Goal: Task Accomplishment & Management: Manage account settings

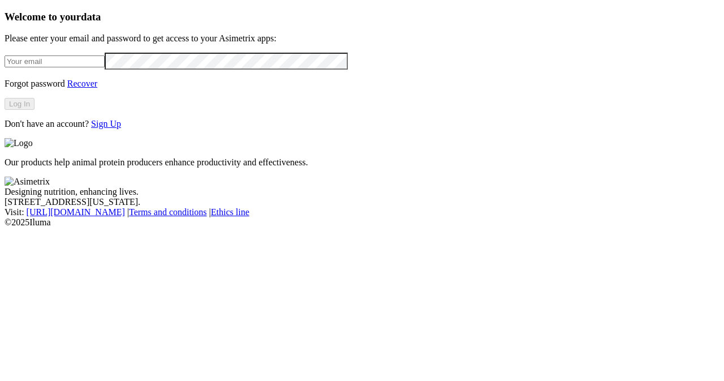
type input "[PERSON_NAME][EMAIL_ADDRESS][DOMAIN_NAME]"
click at [121, 128] on link "Sign Up" at bounding box center [106, 124] width 30 height 10
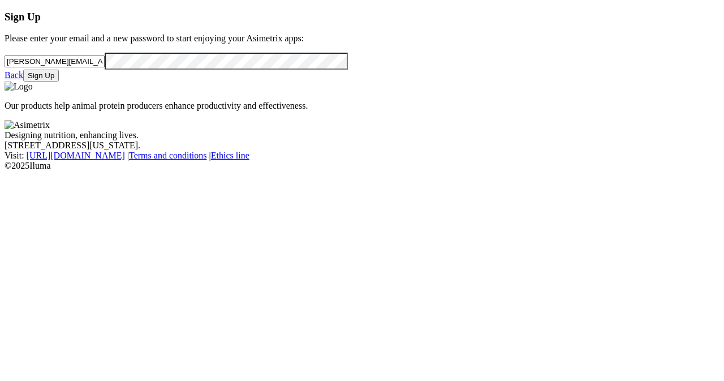
drag, startPoint x: 140, startPoint y: 84, endPoint x: 0, endPoint y: 72, distance: 140.8
click at [5, 72] on div "Sign Up Please enter your email and a new password to start enjoying your Asime…" at bounding box center [362, 46] width 715 height 71
click at [226, 81] on div "Sign Up Please enter your email and a new password to start enjoying your Asime…" at bounding box center [362, 46] width 715 height 71
click at [59, 81] on button "Sign Up" at bounding box center [41, 76] width 36 height 12
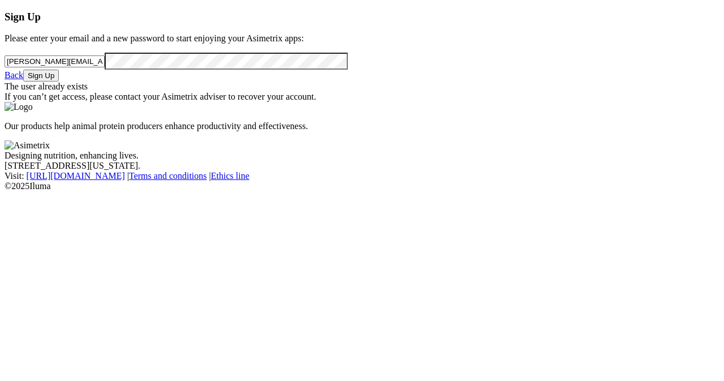
click at [23, 80] on link "Back" at bounding box center [14, 75] width 19 height 10
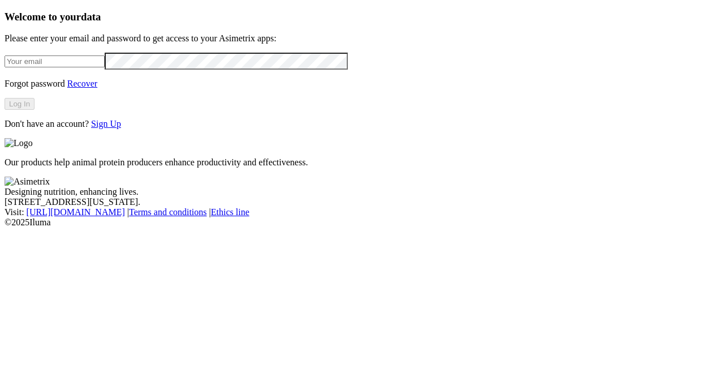
type input "diana.rey@premexcorp.com"
click at [35, 110] on button "Log In" at bounding box center [20, 104] width 30 height 12
